Goal: Task Accomplishment & Management: Use online tool/utility

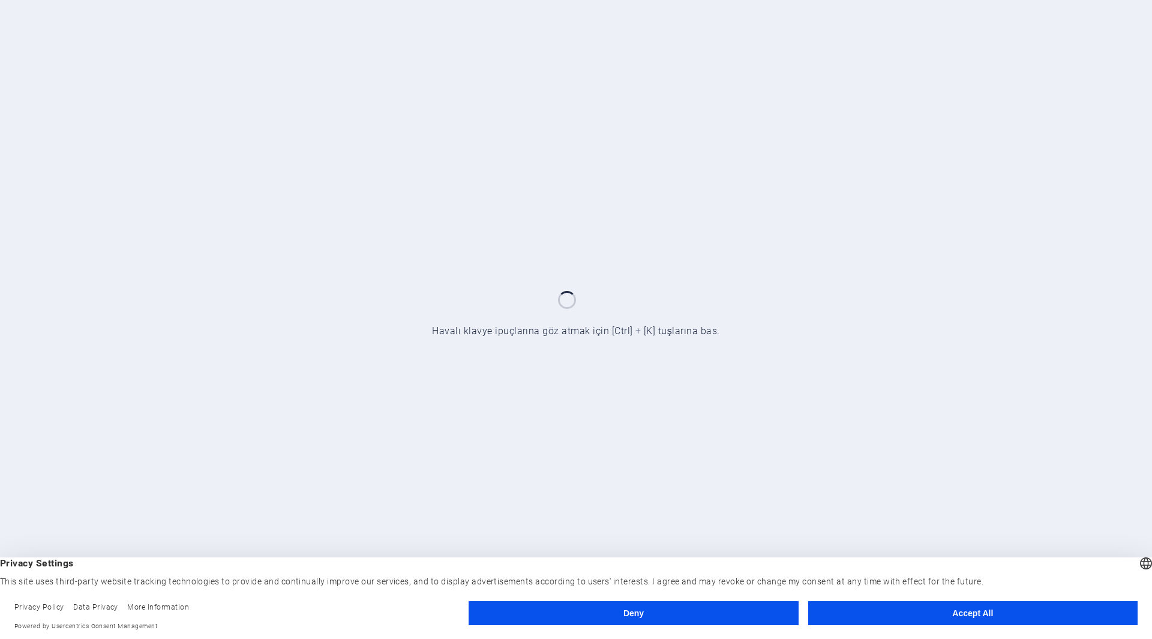
click at [945, 614] on button "Accept All" at bounding box center [972, 613] width 329 height 24
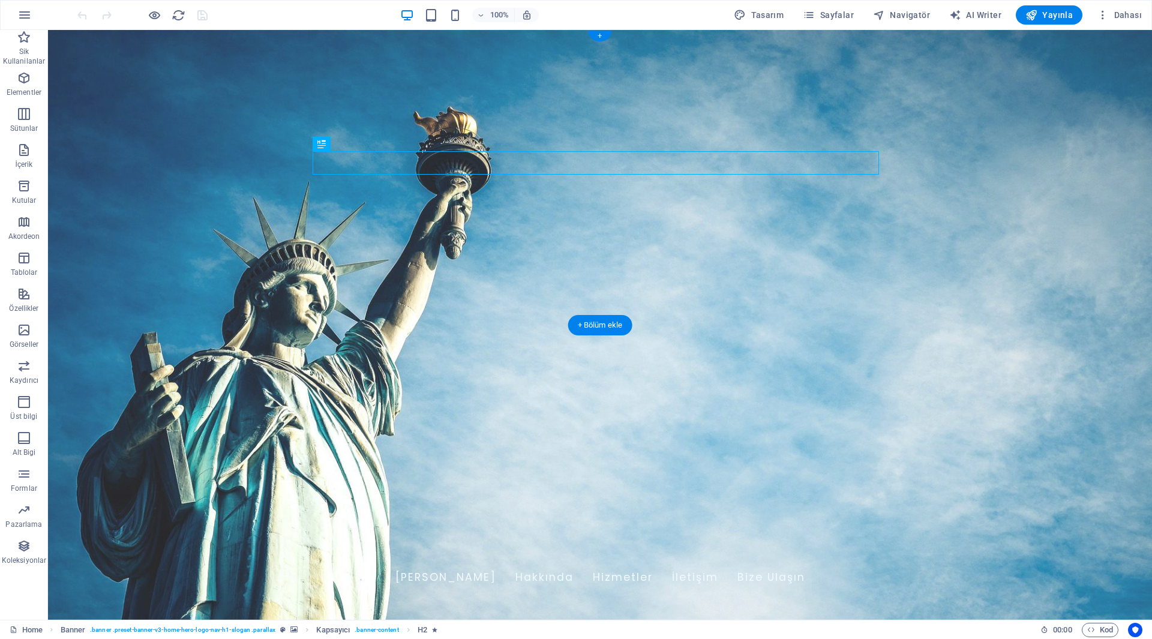
click at [304, 301] on figure at bounding box center [600, 325] width 1104 height 590
click at [382, 303] on figure at bounding box center [600, 325] width 1104 height 590
click at [165, 295] on figure at bounding box center [600, 325] width 1104 height 590
click at [22, 323] on icon "button" at bounding box center [24, 330] width 14 height 14
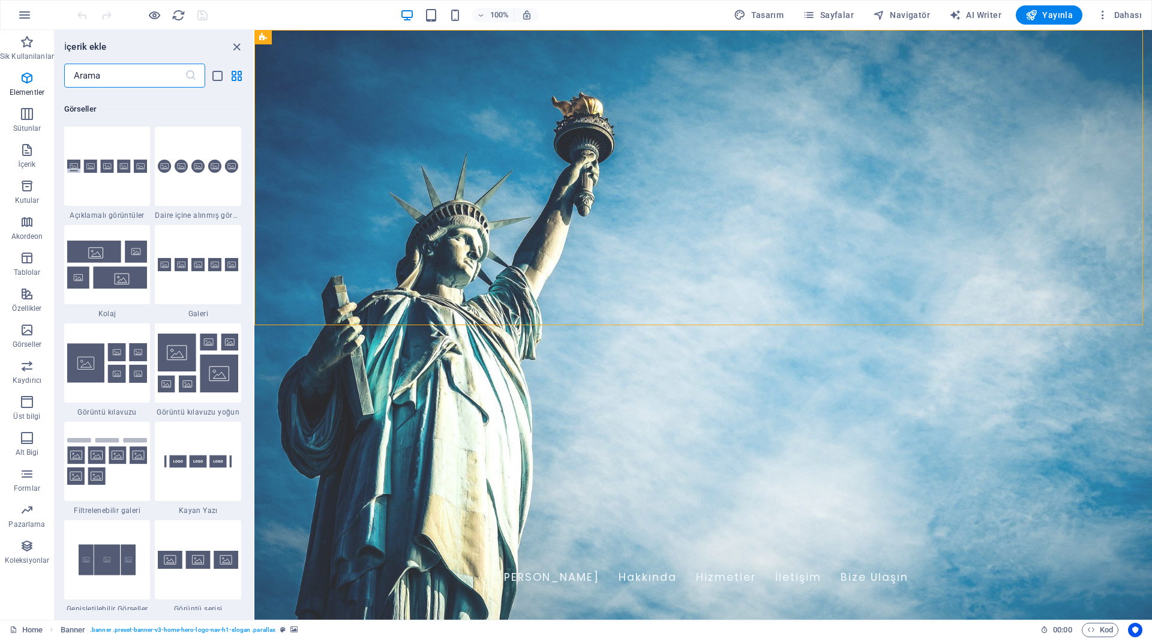
scroll to position [6083, 0]
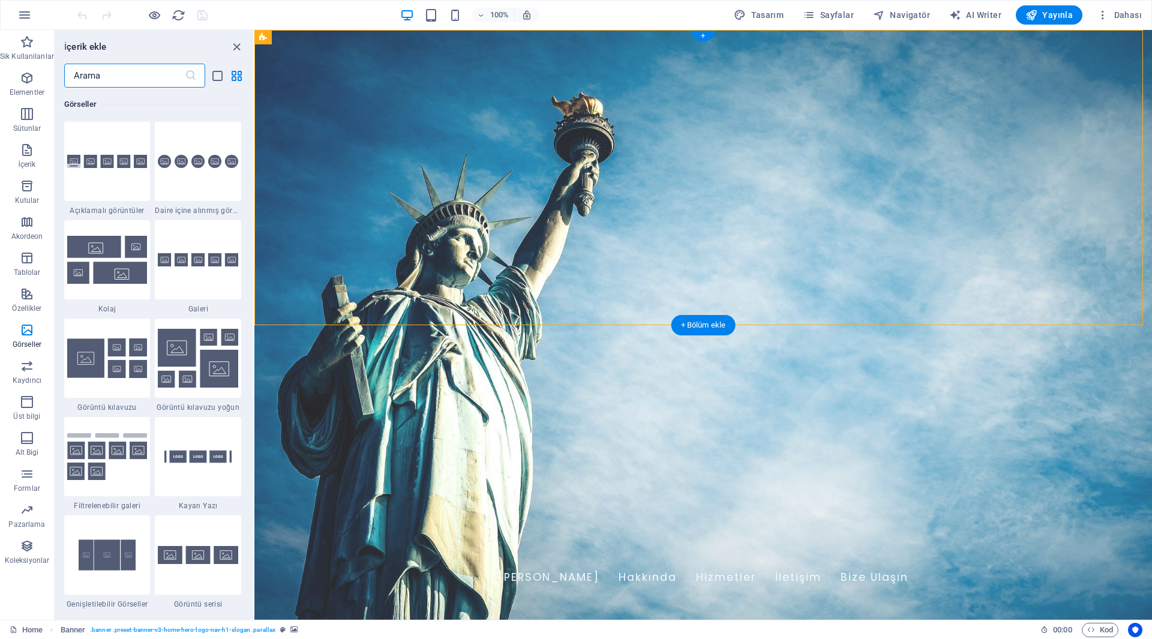
click at [361, 305] on figure at bounding box center [702, 325] width 897 height 590
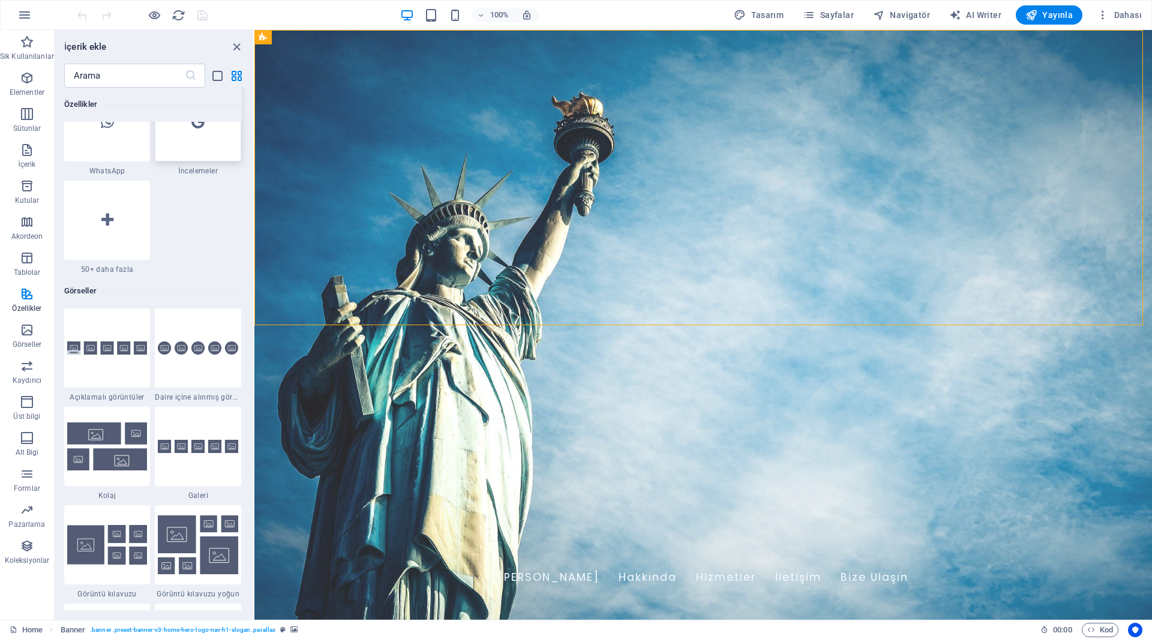
scroll to position [5903, 0]
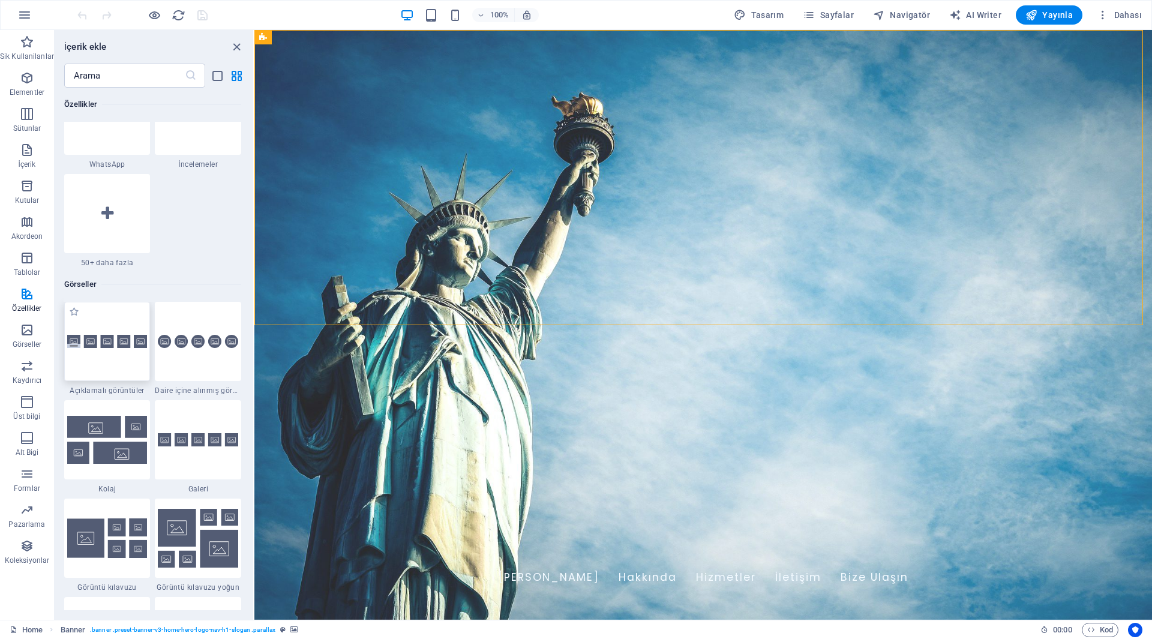
drag, startPoint x: 119, startPoint y: 370, endPoint x: 59, endPoint y: 280, distance: 108.1
click at [119, 370] on div at bounding box center [107, 341] width 86 height 79
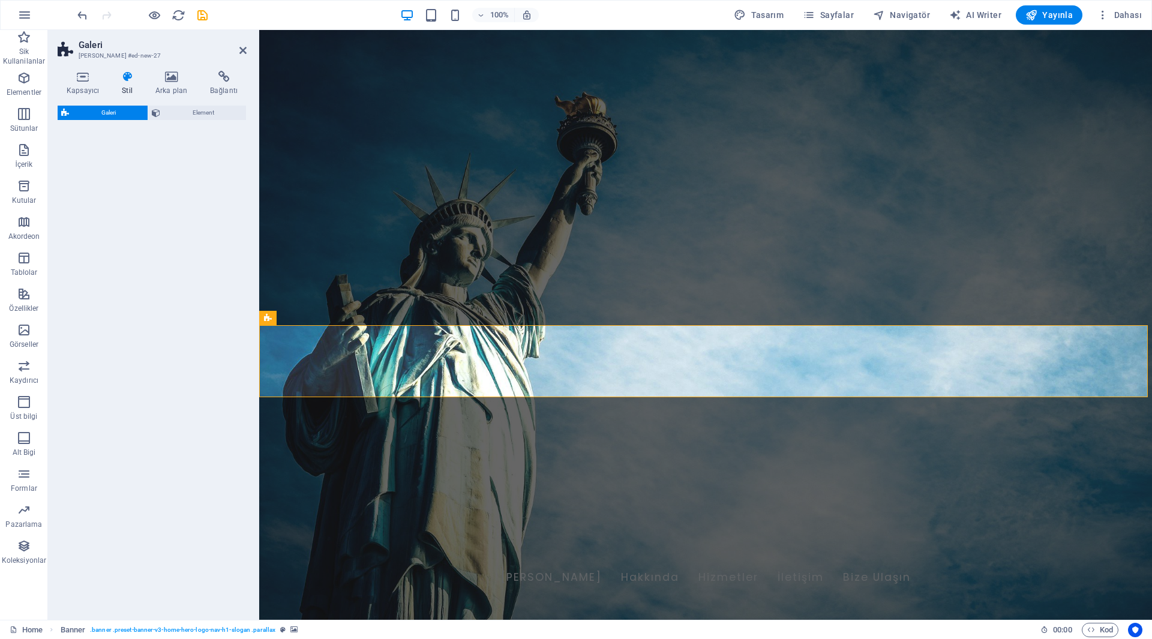
select select "rem"
select select "preset-gallery-v3-captions"
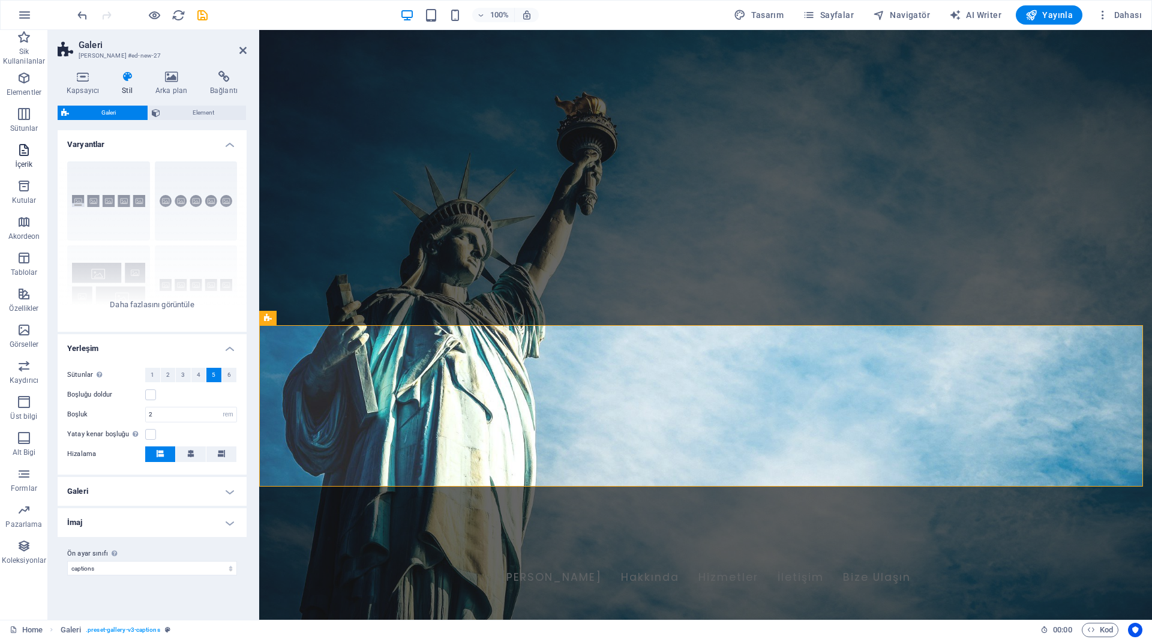
click at [19, 158] on span "İçerik" at bounding box center [24, 157] width 48 height 29
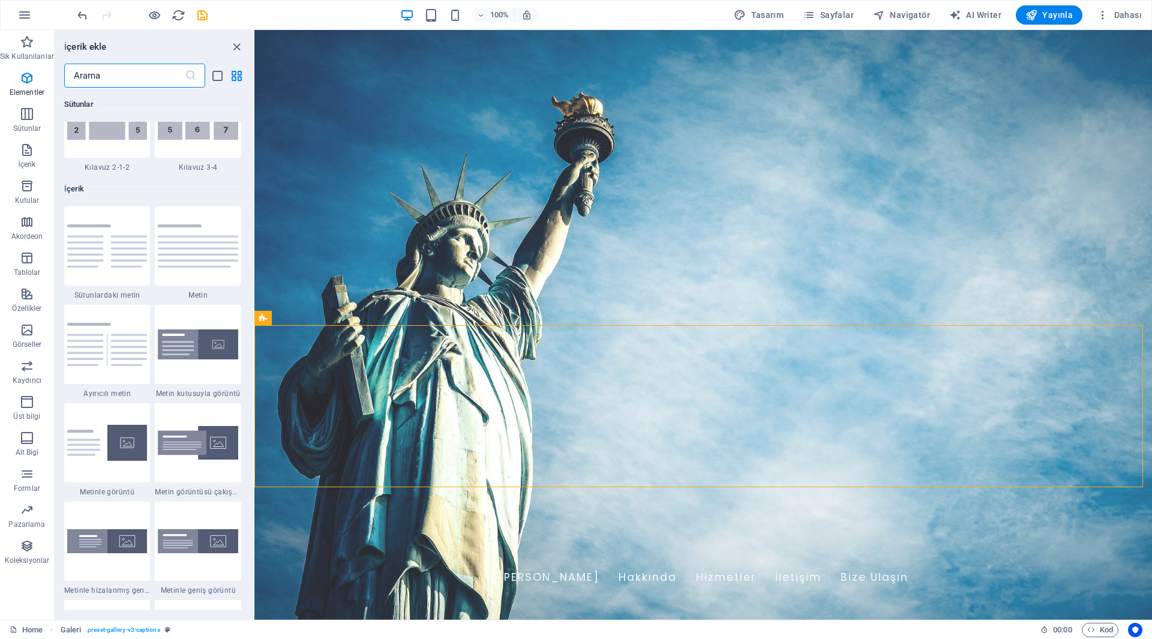
scroll to position [2099, 0]
